Goal: Unclear

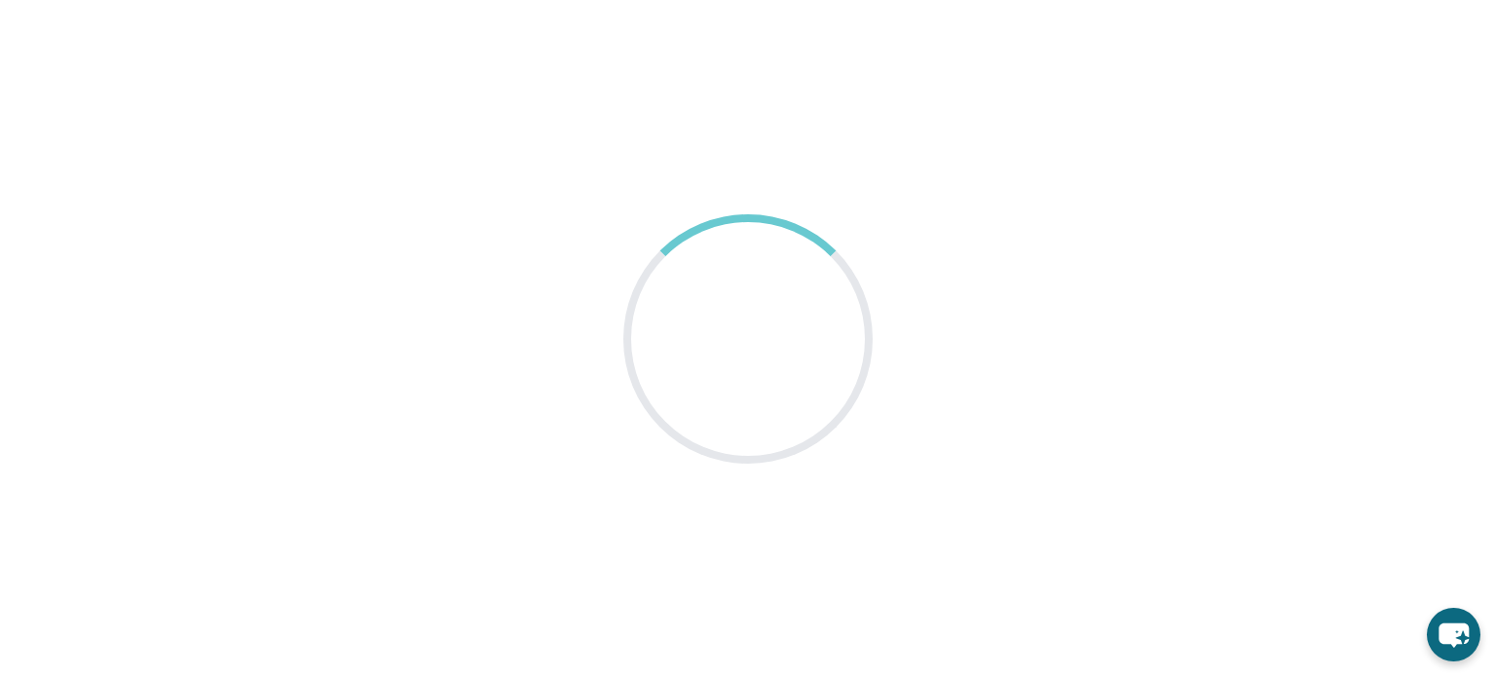
click at [921, 150] on main at bounding box center [748, 338] width 1496 height 677
click at [1049, 260] on main at bounding box center [748, 338] width 1496 height 677
